Goal: Task Accomplishment & Management: Complete application form

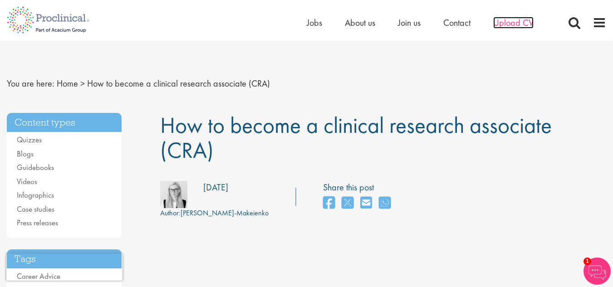
click at [514, 24] on span "Upload CV" at bounding box center [514, 23] width 40 height 12
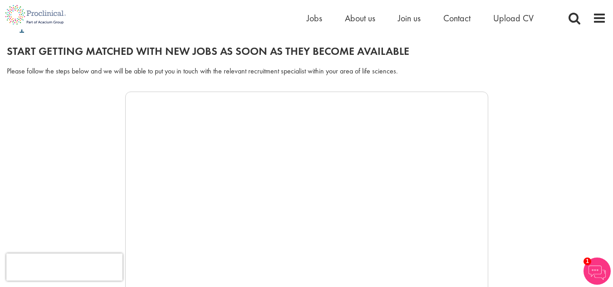
scroll to position [93, 0]
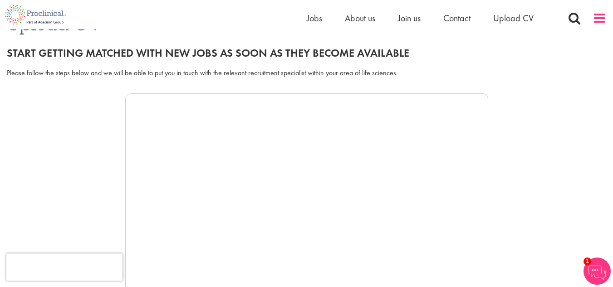
click at [600, 22] on span at bounding box center [600, 18] width 14 height 14
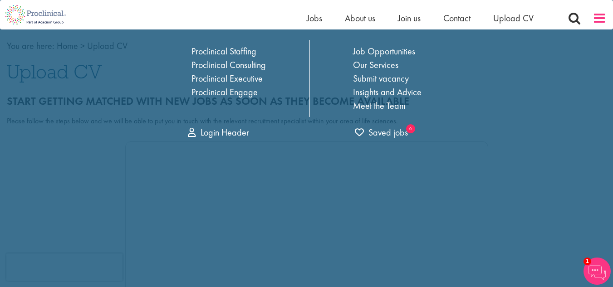
scroll to position [0, 0]
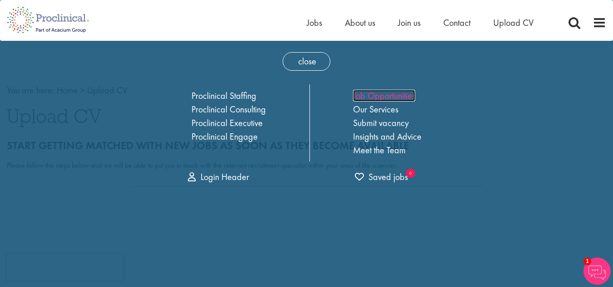
click at [393, 97] on link "Job Opportunities" at bounding box center [384, 96] width 62 height 12
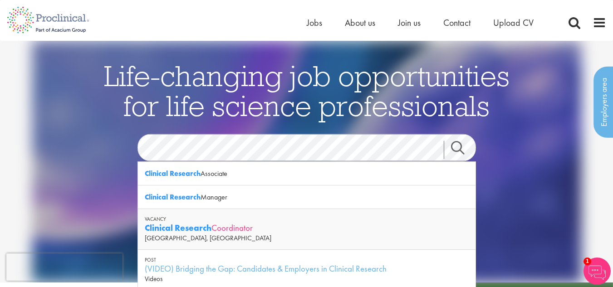
click at [168, 228] on strong "Clinical Research" at bounding box center [178, 227] width 67 height 11
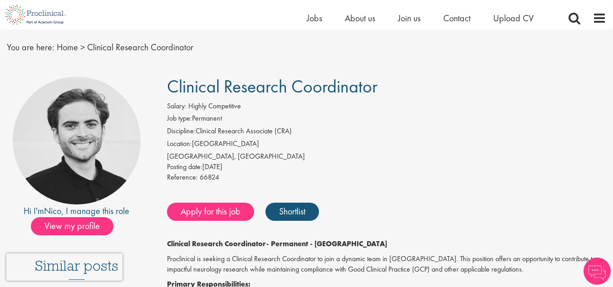
scroll to position [25, 0]
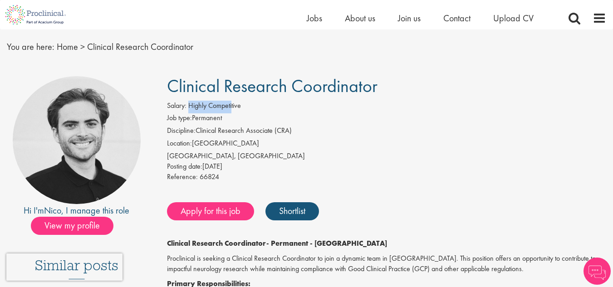
drag, startPoint x: 189, startPoint y: 105, endPoint x: 233, endPoint y: 101, distance: 44.2
click at [233, 101] on span "Highly Competitive" at bounding box center [214, 106] width 53 height 10
click at [237, 118] on li "Job type: Permanent" at bounding box center [387, 119] width 440 height 13
drag, startPoint x: 196, startPoint y: 132, endPoint x: 258, endPoint y: 127, distance: 62.4
click at [258, 127] on li "Discipline: Clinical Research Associate (CRA)" at bounding box center [387, 132] width 440 height 13
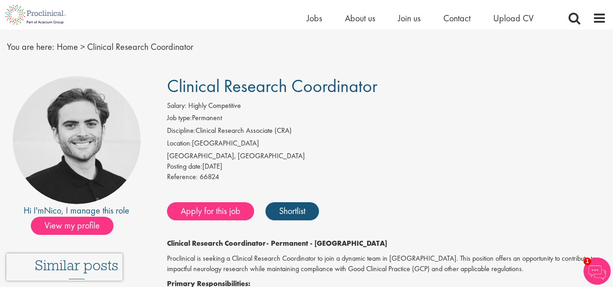
click at [254, 146] on li "Location: United States" at bounding box center [387, 144] width 440 height 13
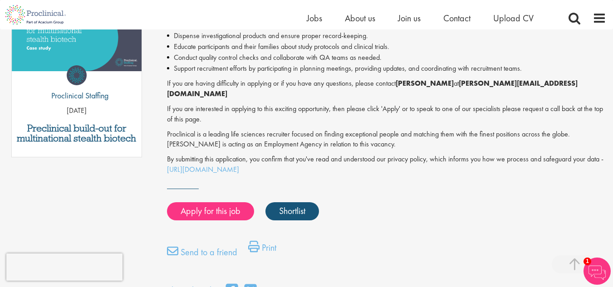
scroll to position [491, 0]
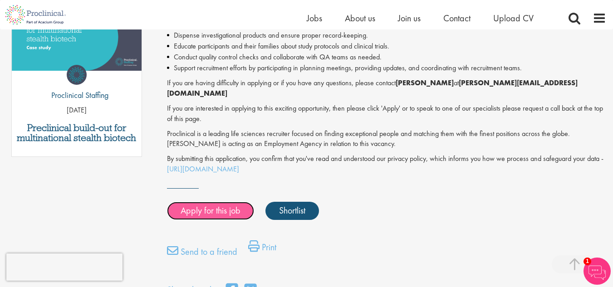
click at [211, 202] on link "Apply for this job" at bounding box center [210, 211] width 87 height 18
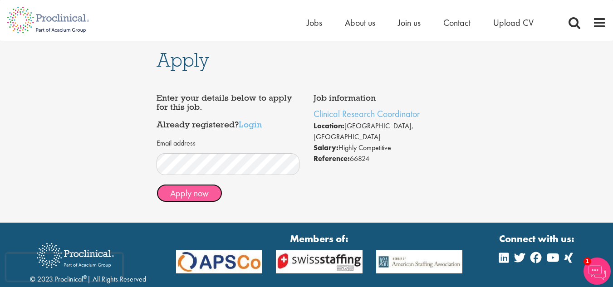
click at [198, 200] on button "Apply now" at bounding box center [190, 193] width 66 height 18
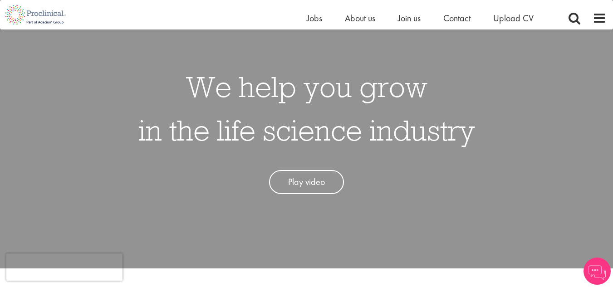
scroll to position [58, 0]
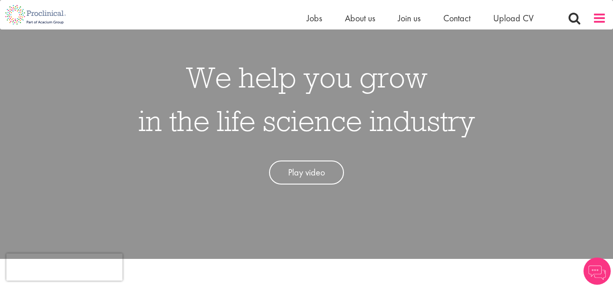
click at [606, 19] on span at bounding box center [600, 18] width 14 height 14
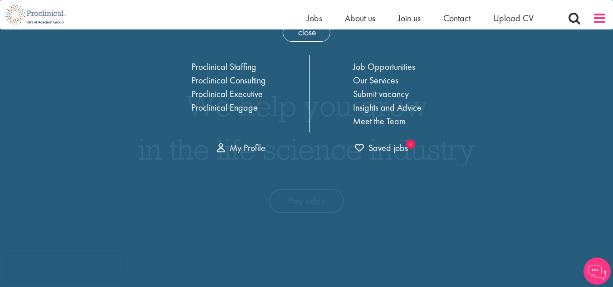
scroll to position [0, 0]
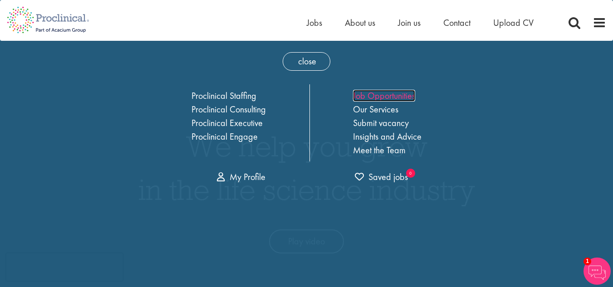
click at [400, 94] on link "Job Opportunities" at bounding box center [384, 96] width 62 height 12
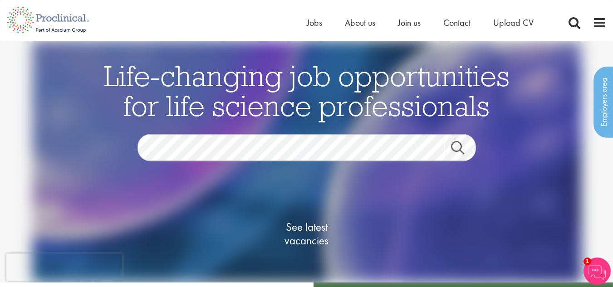
click at [375, 133] on div "Life-changing job opportunities for life science professionals Jobs Search See …" at bounding box center [307, 174] width 454 height 227
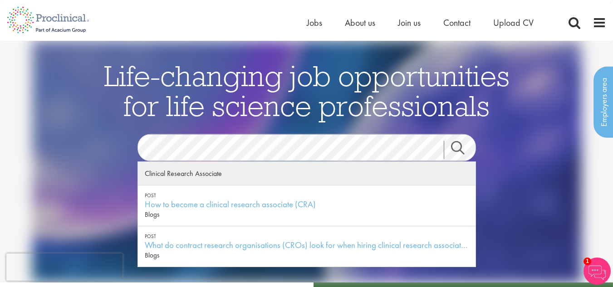
click at [195, 174] on div "Clinical Research Associate" at bounding box center [307, 174] width 338 height 24
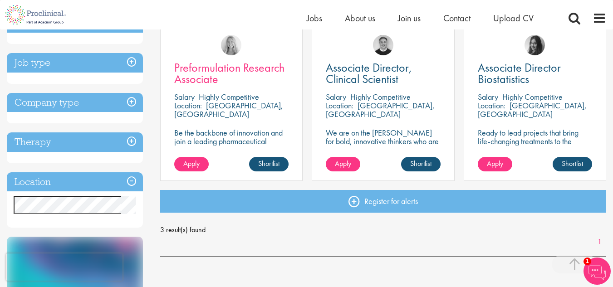
scroll to position [177, 0]
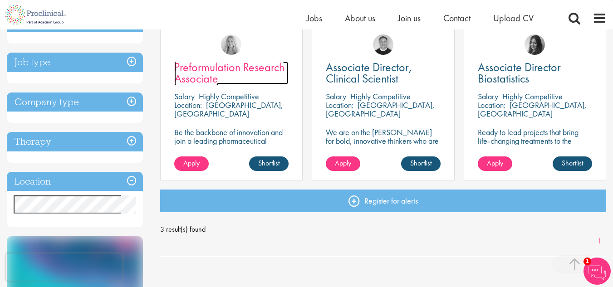
click at [235, 75] on link "Preformulation Research Associate" at bounding box center [231, 73] width 114 height 23
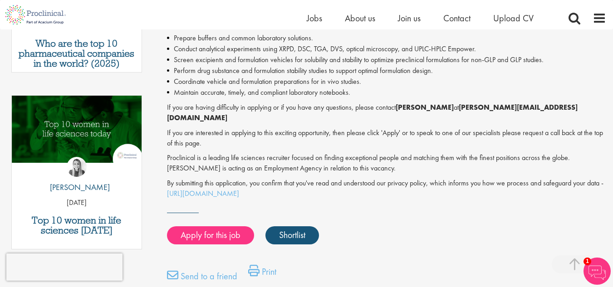
scroll to position [412, 0]
